Goal: Information Seeking & Learning: Learn about a topic

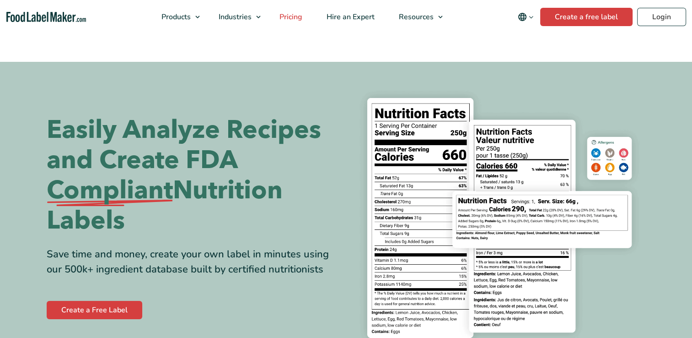
click at [296, 15] on span "Pricing" at bounding box center [290, 17] width 27 height 10
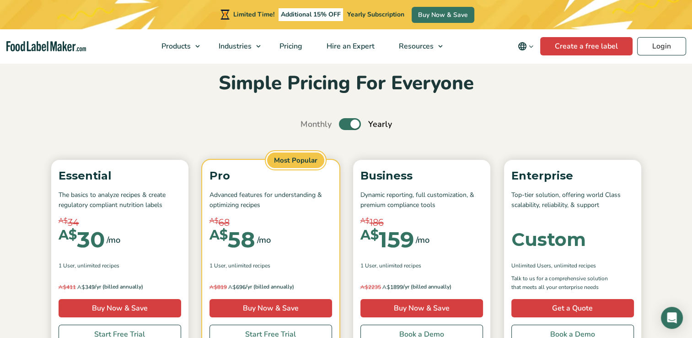
scroll to position [35, 0]
click at [354, 125] on label "Toggle" at bounding box center [350, 124] width 22 height 12
click at [308, 125] on input "Toggle" at bounding box center [305, 124] width 6 height 6
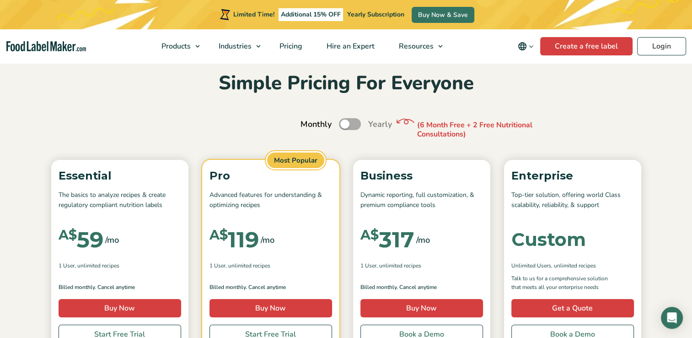
click at [354, 125] on label "Toggle" at bounding box center [350, 124] width 22 height 12
click at [308, 125] on input "Toggle" at bounding box center [305, 124] width 6 height 6
checkbox input "true"
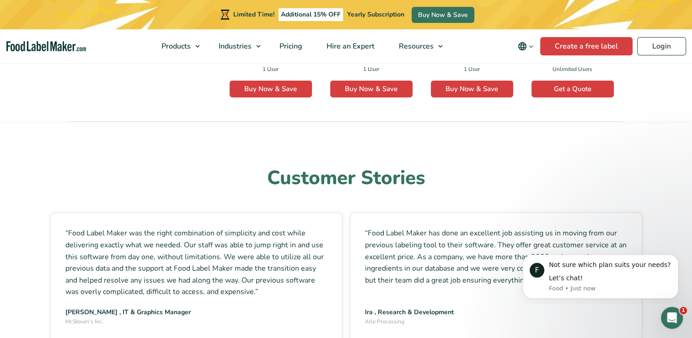
scroll to position [2445, 0]
